Goal: Navigation & Orientation: Go to known website

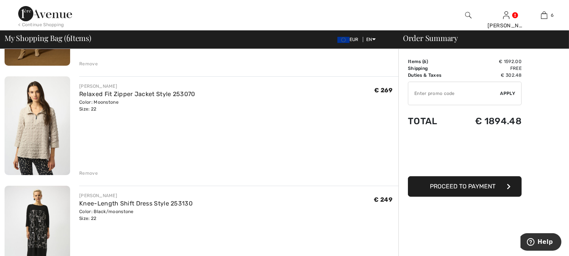
scroll to position [252, 0]
click at [43, 129] on img at bounding box center [38, 126] width 66 height 98
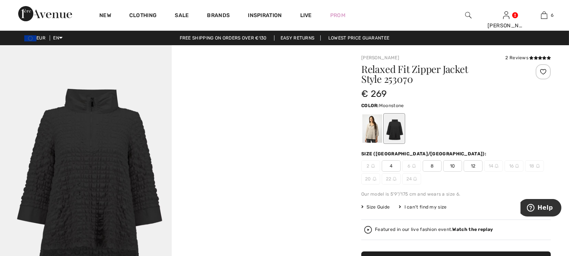
click at [370, 130] on div at bounding box center [372, 128] width 20 height 28
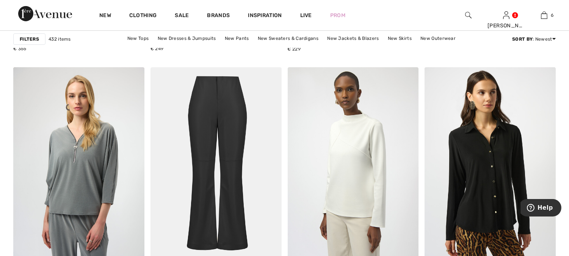
scroll to position [590, 0]
